Goal: Task Accomplishment & Management: Complete application form

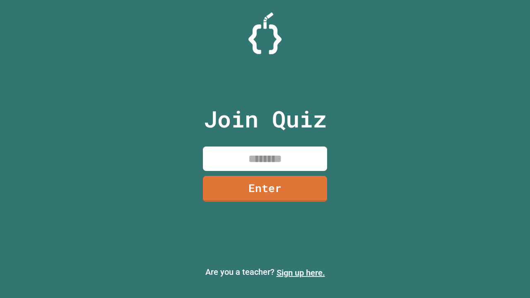
click at [301, 273] on link "Sign up here." at bounding box center [301, 273] width 48 height 10
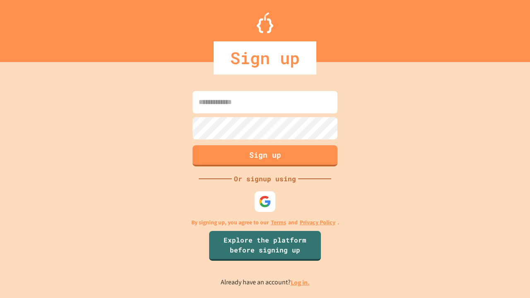
click at [301, 282] on link "Log in." at bounding box center [300, 282] width 19 height 9
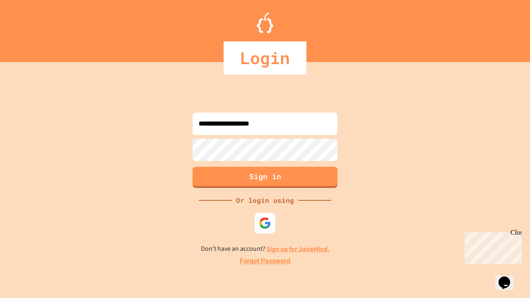
type input "**********"
